Goal: Check status: Check status

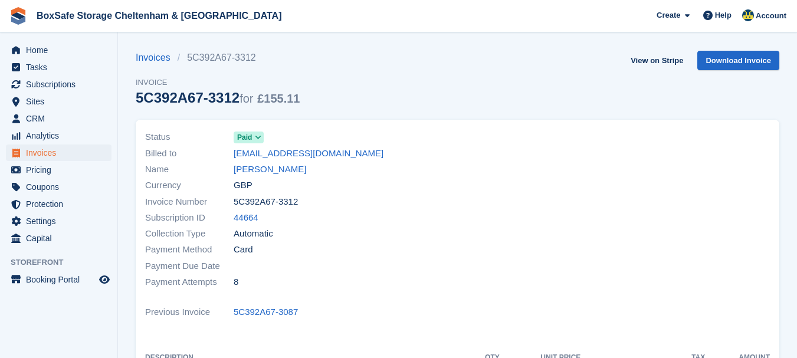
scroll to position [153, 0]
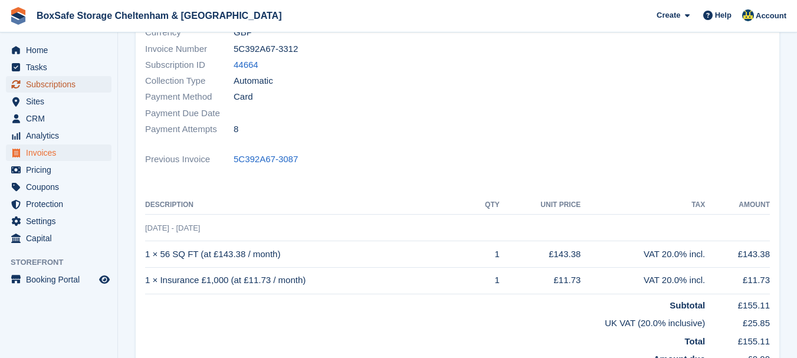
click at [66, 82] on span "Subscriptions" at bounding box center [61, 84] width 71 height 17
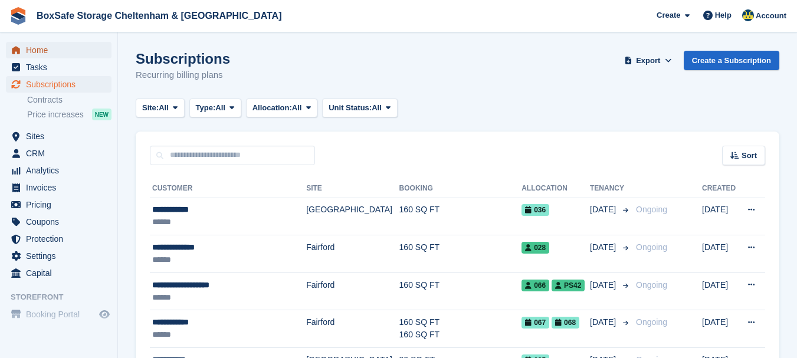
click at [54, 50] on span "Home" at bounding box center [61, 50] width 71 height 17
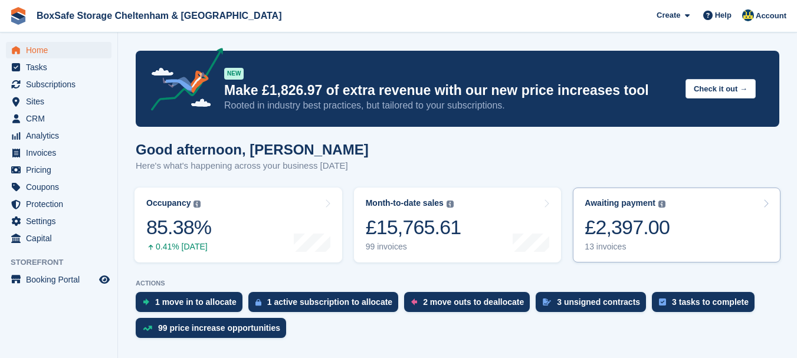
click at [605, 225] on div "£2,397.00" at bounding box center [627, 227] width 85 height 24
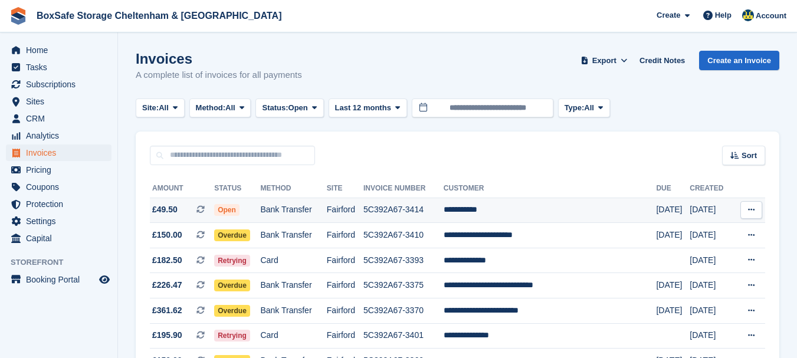
click at [627, 214] on td "**********" at bounding box center [550, 210] width 213 height 25
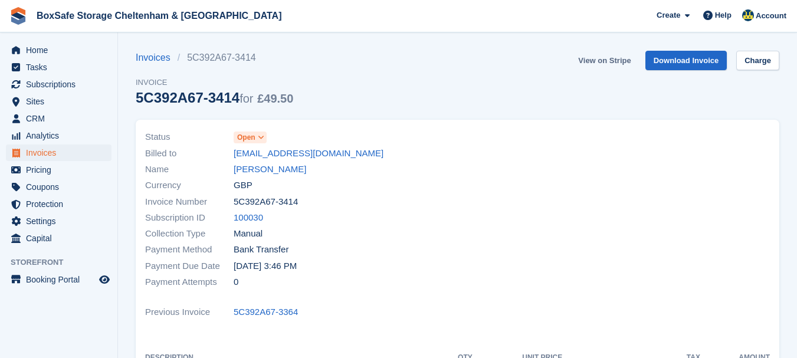
click at [598, 68] on link "View on Stripe" at bounding box center [605, 60] width 62 height 19
click at [57, 43] on span "Home" at bounding box center [61, 50] width 71 height 17
